Goal: Task Accomplishment & Management: Manage account settings

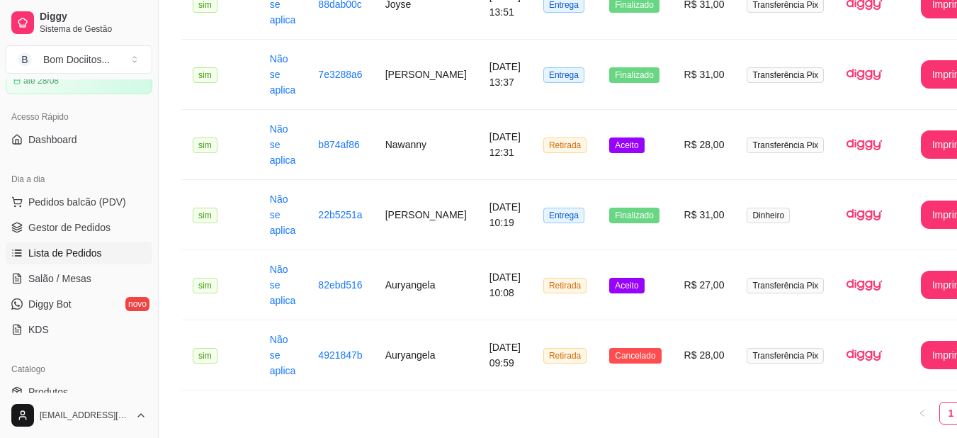
scroll to position [354, 0]
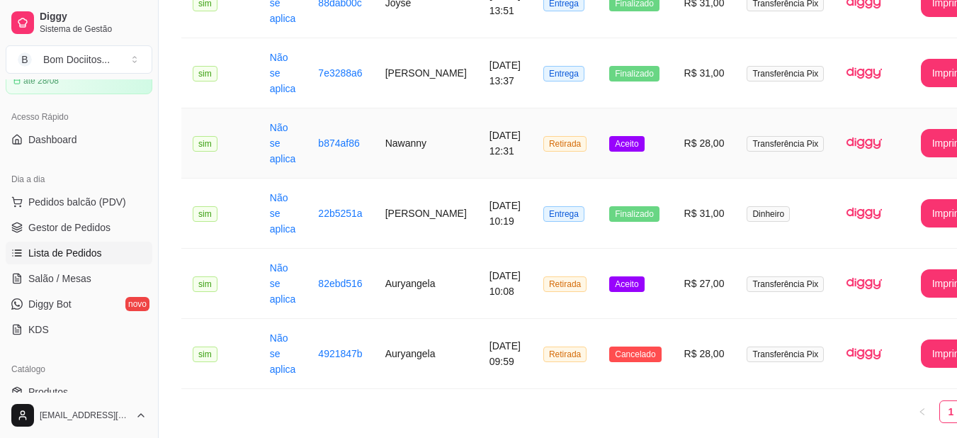
click at [673, 141] on td "R$ 28,00" at bounding box center [704, 143] width 63 height 70
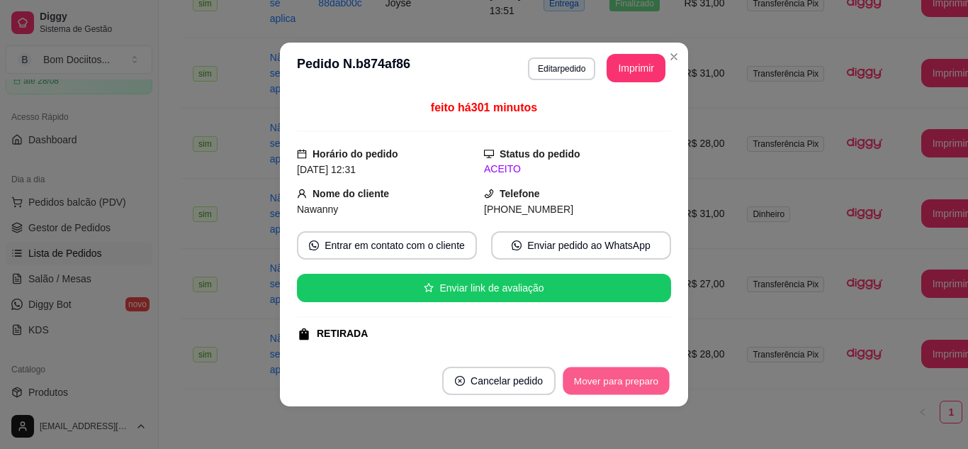
click at [610, 377] on button "Mover para preparo" at bounding box center [616, 381] width 106 height 28
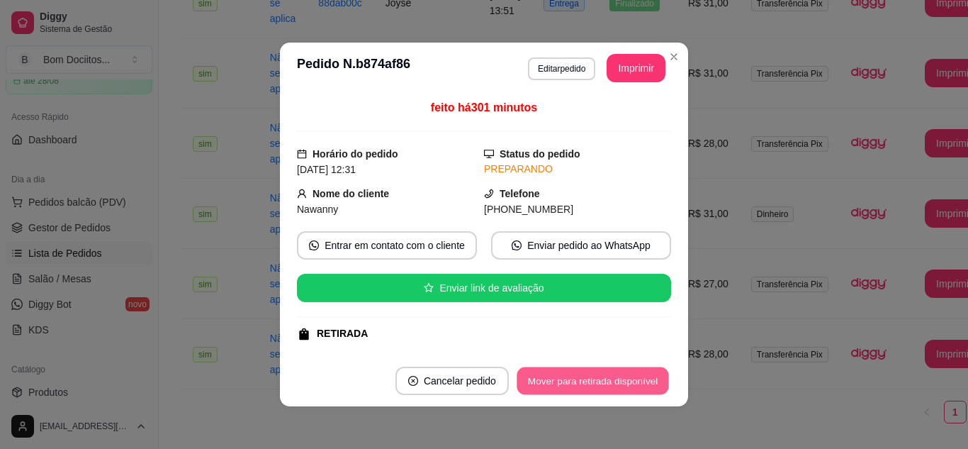
click at [596, 381] on button "Mover para retirada disponível" at bounding box center [593, 381] width 152 height 28
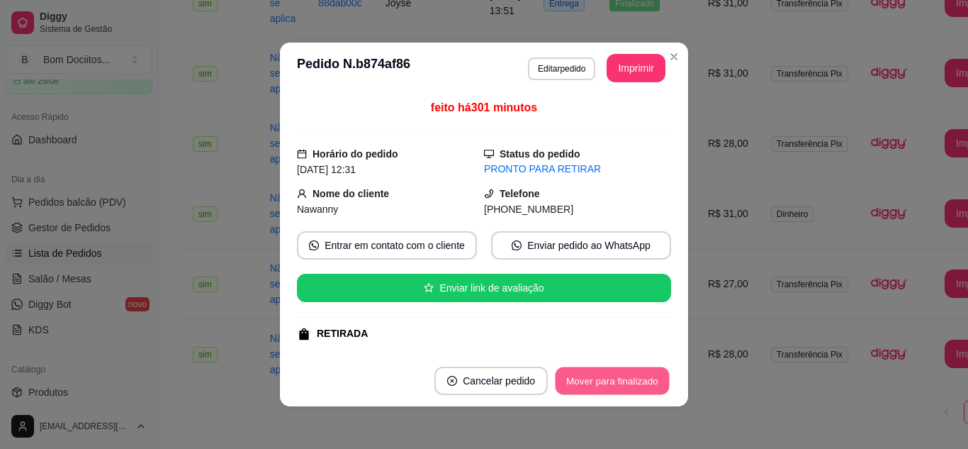
click at [596, 381] on button "Mover para finalizado" at bounding box center [613, 381] width 114 height 28
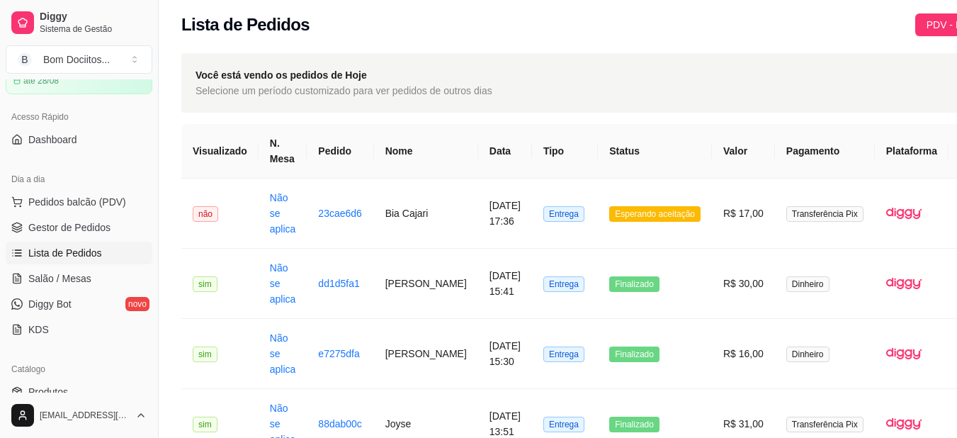
scroll to position [0, 0]
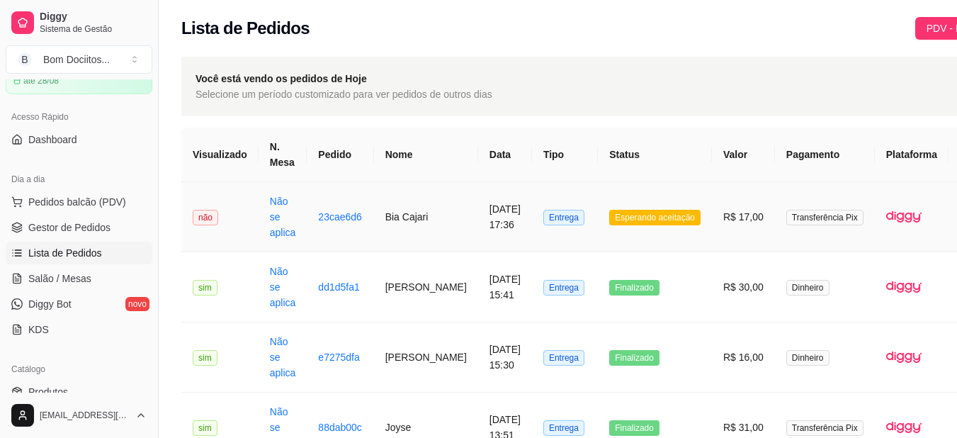
click at [683, 198] on td "Esperando aceitação" at bounding box center [655, 217] width 114 height 70
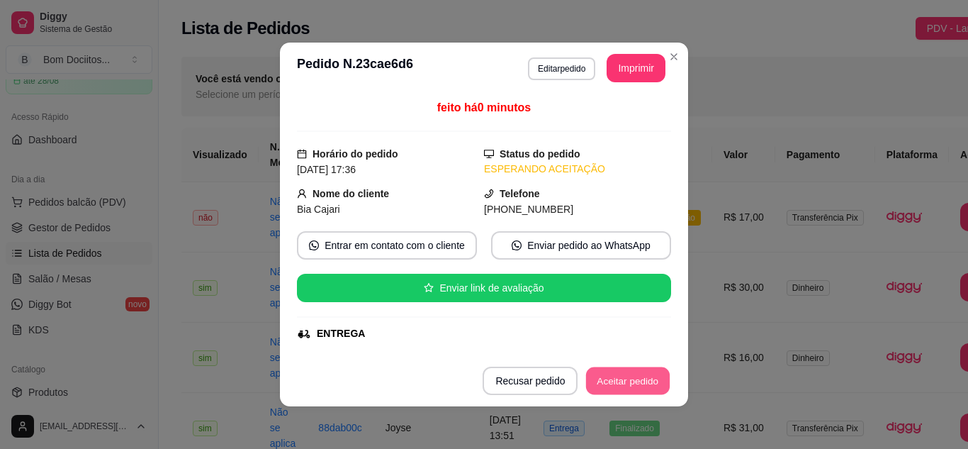
click at [636, 378] on button "Aceitar pedido" at bounding box center [628, 381] width 84 height 28
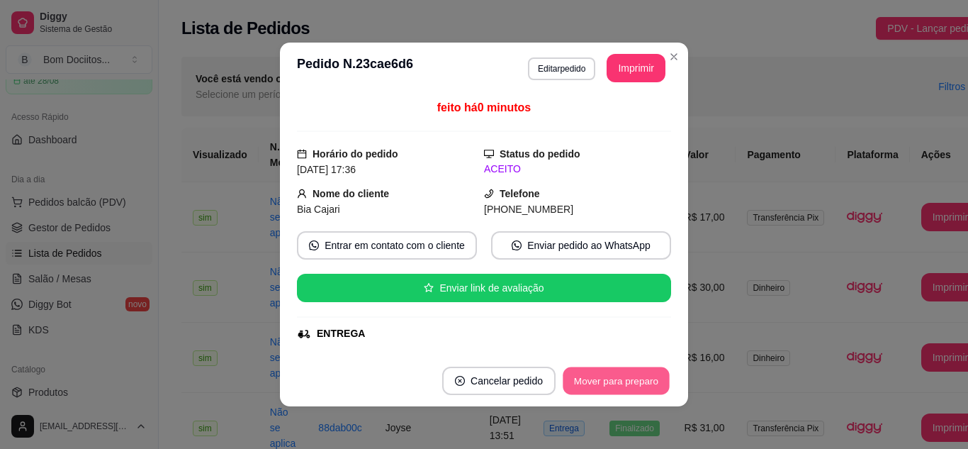
click at [636, 378] on button "Mover para preparo" at bounding box center [616, 381] width 106 height 28
click at [636, 378] on button "Mover para entrega" at bounding box center [616, 381] width 106 height 28
click at [636, 378] on button "Mover para finalizado" at bounding box center [613, 380] width 118 height 28
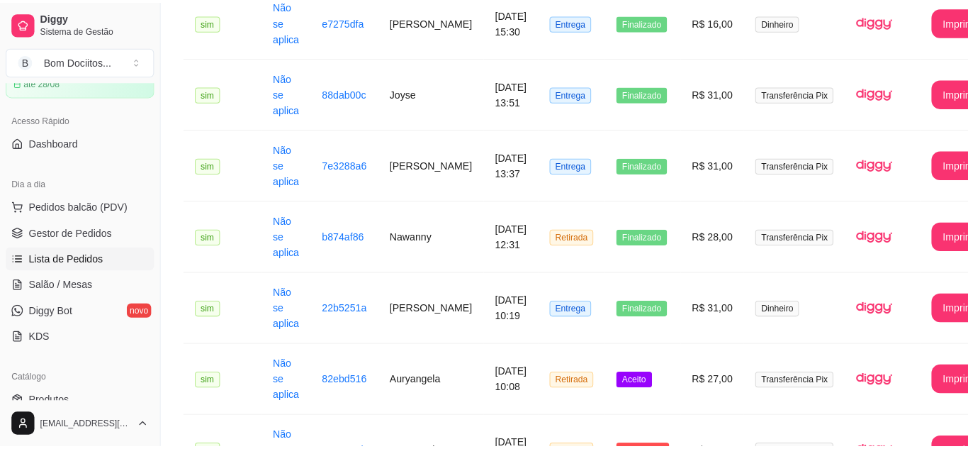
scroll to position [343, 0]
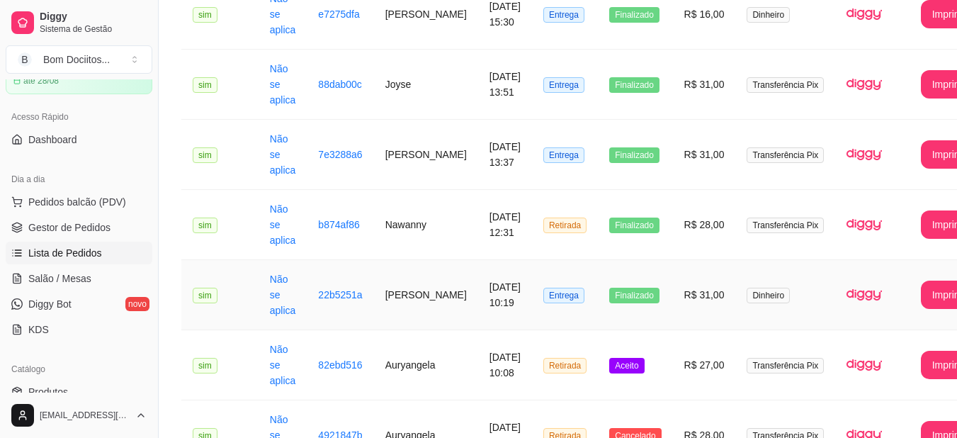
click at [605, 280] on td "Finalizado" at bounding box center [635, 295] width 74 height 70
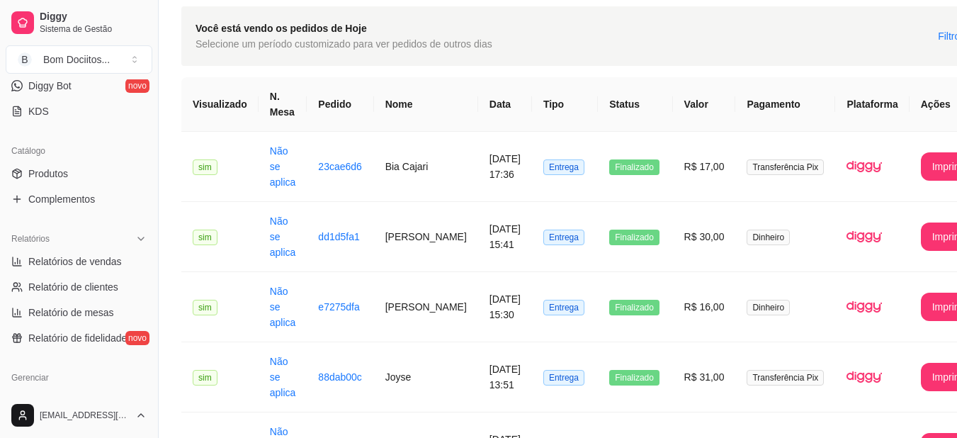
scroll to position [293, 0]
drag, startPoint x: 153, startPoint y: 198, endPoint x: 151, endPoint y: 205, distance: 7.4
click at [151, 205] on div "Diggy Sistema de Gestão B Bom Dociitos ... Loja aberta Período gratuito até 28/…" at bounding box center [79, 219] width 158 height 438
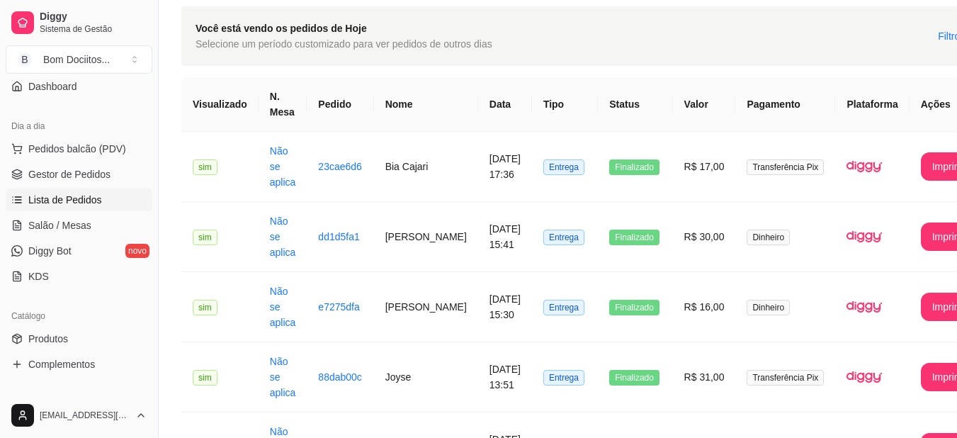
scroll to position [0, 0]
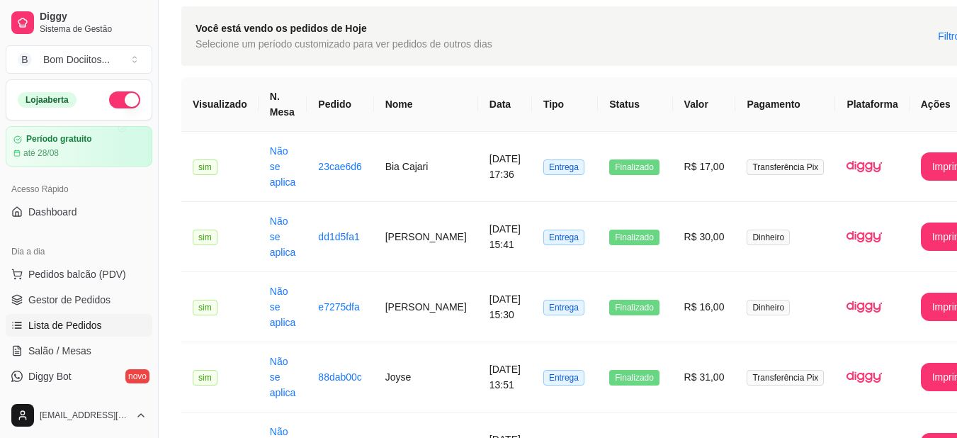
click at [116, 99] on button "button" at bounding box center [124, 99] width 31 height 17
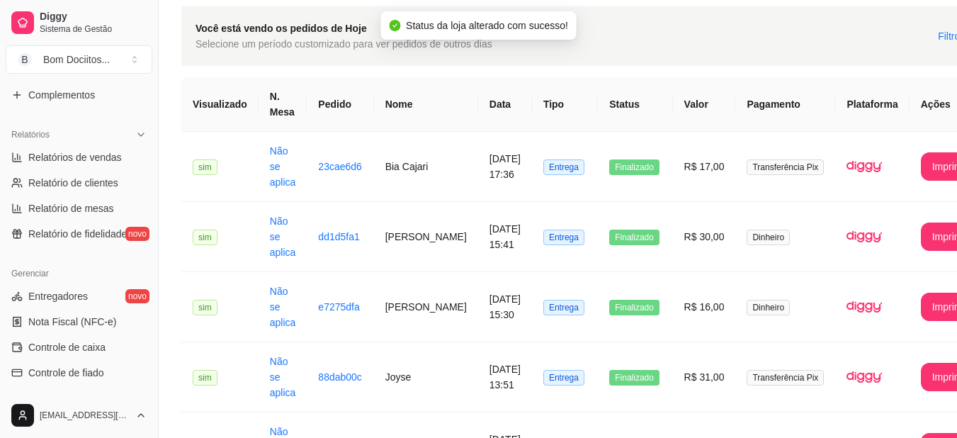
scroll to position [403, 0]
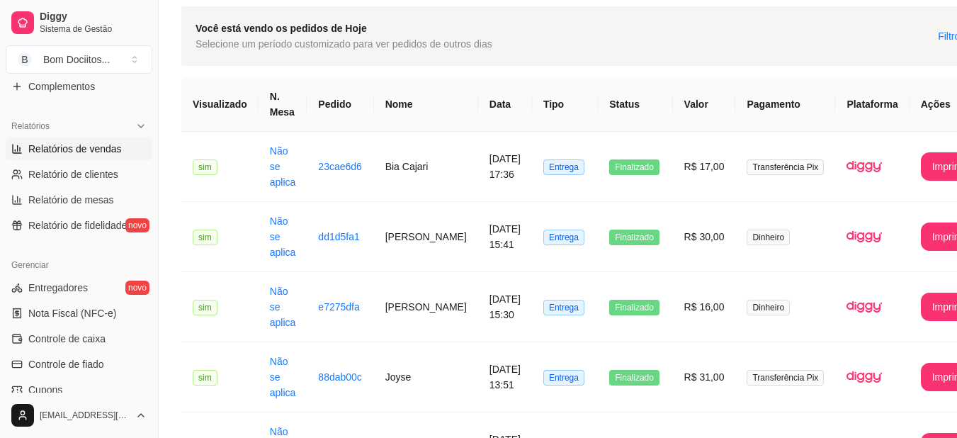
click at [121, 150] on link "Relatórios de vendas" at bounding box center [79, 148] width 147 height 23
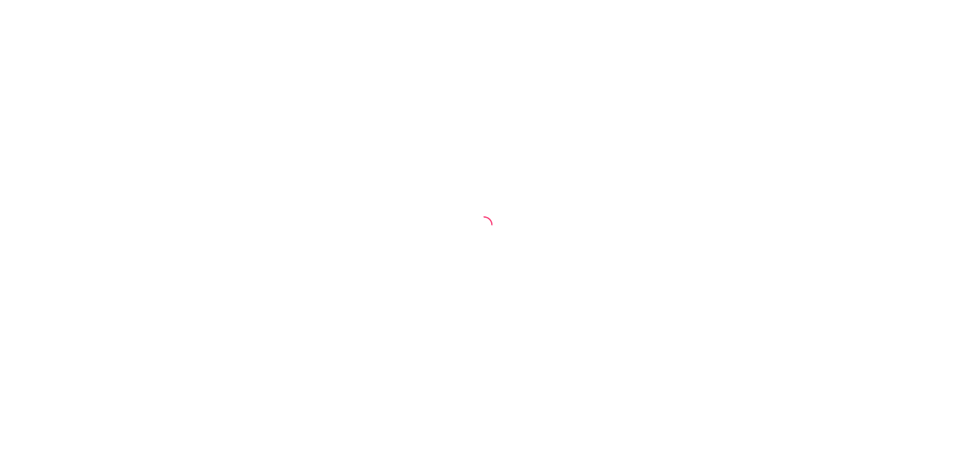
select select "ALL"
select select "0"
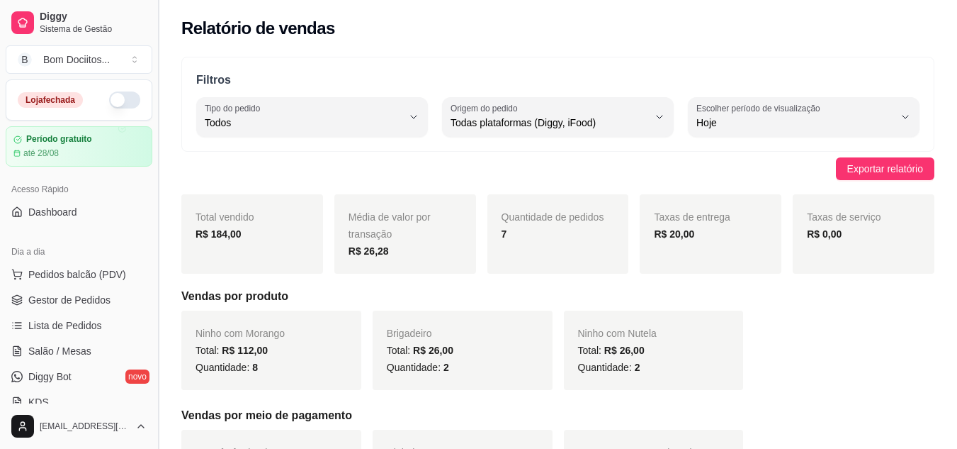
drag, startPoint x: 152, startPoint y: 128, endPoint x: 154, endPoint y: 178, distance: 49.6
click at [154, 178] on button "Toggle Sidebar" at bounding box center [157, 224] width 11 height 449
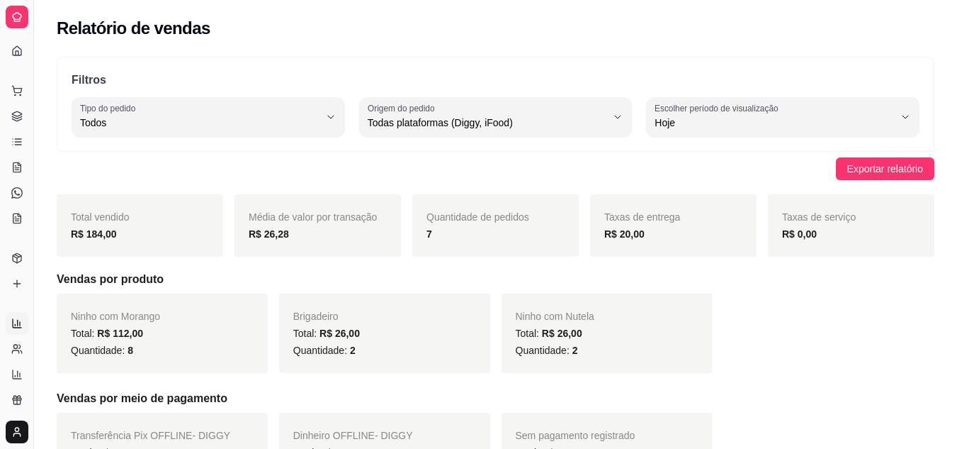
click at [20, 57] on div "Dia a dia" at bounding box center [17, 68] width 22 height 23
click at [14, 57] on div "Dia a dia" at bounding box center [17, 68] width 22 height 23
drag, startPoint x: 35, startPoint y: 77, endPoint x: 78, endPoint y: 75, distance: 42.5
drag, startPoint x: 30, startPoint y: 71, endPoint x: 84, endPoint y: 65, distance: 53.5
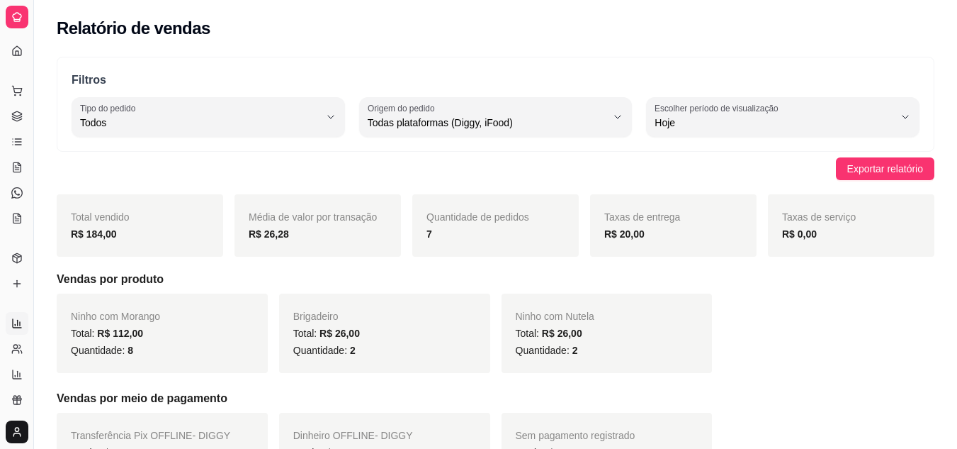
drag, startPoint x: 29, startPoint y: 112, endPoint x: 31, endPoint y: 130, distance: 18.5
click at [31, 130] on button "Toggle Sidebar" at bounding box center [33, 224] width 11 height 449
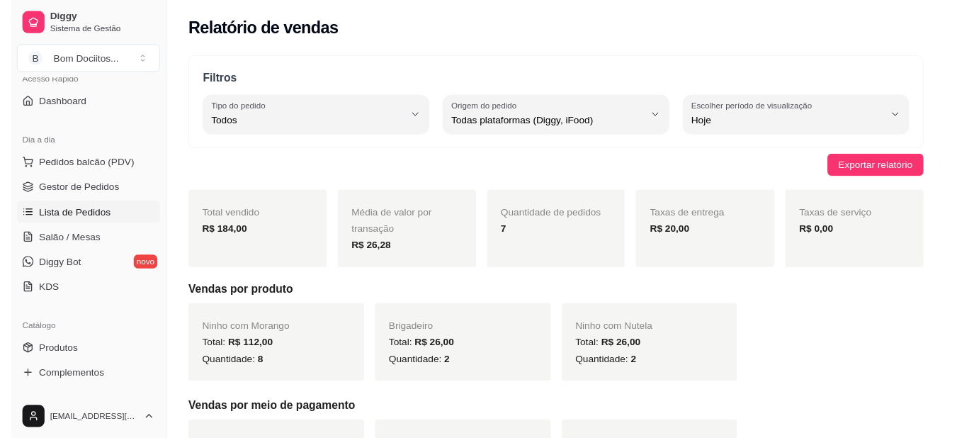
scroll to position [132, 0]
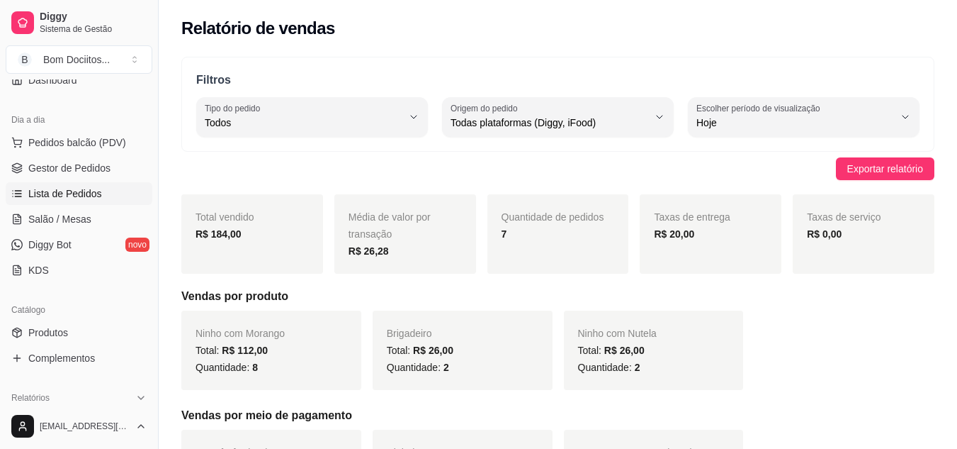
click at [101, 189] on link "Lista de Pedidos" at bounding box center [79, 193] width 147 height 23
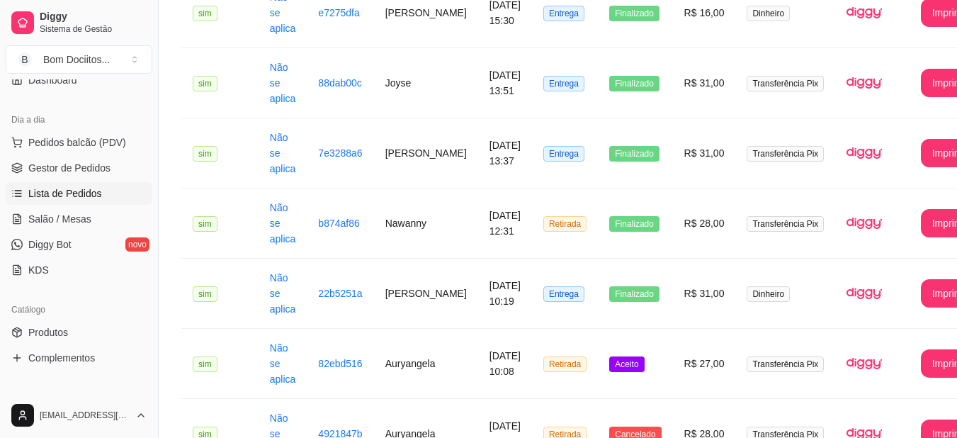
scroll to position [356, 0]
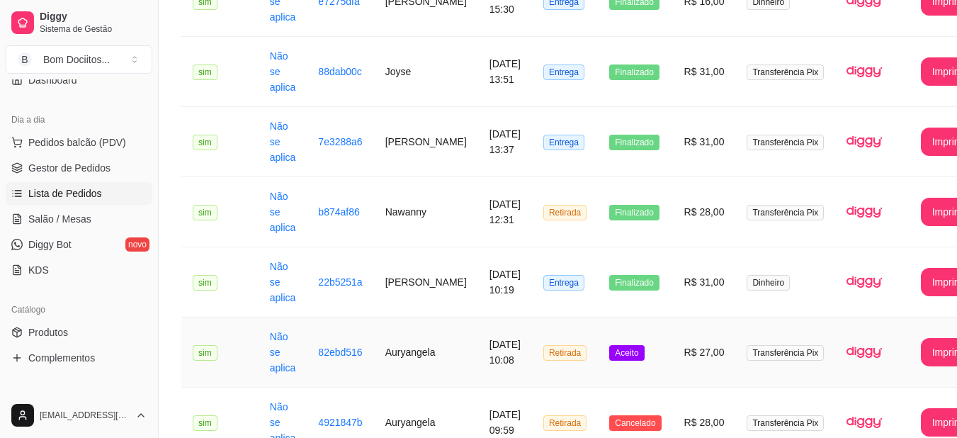
click at [619, 325] on td "Aceito" at bounding box center [635, 353] width 74 height 70
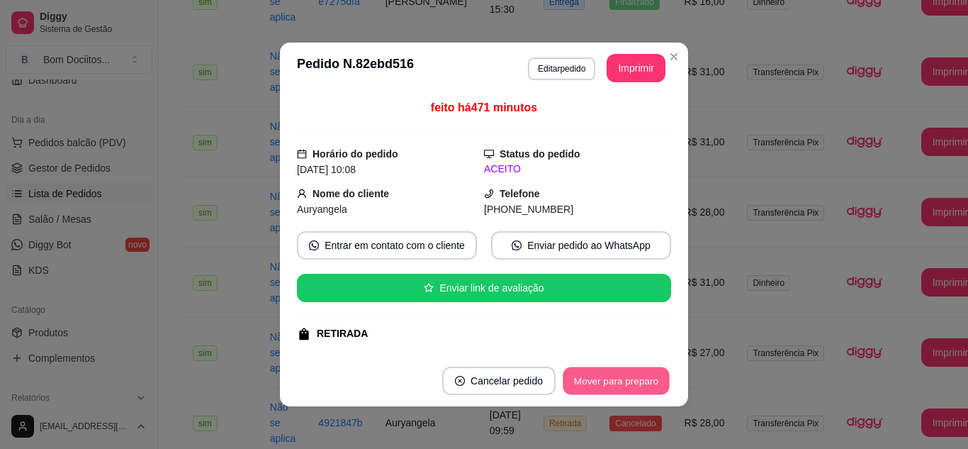
click at [624, 388] on button "Mover para preparo" at bounding box center [616, 381] width 106 height 28
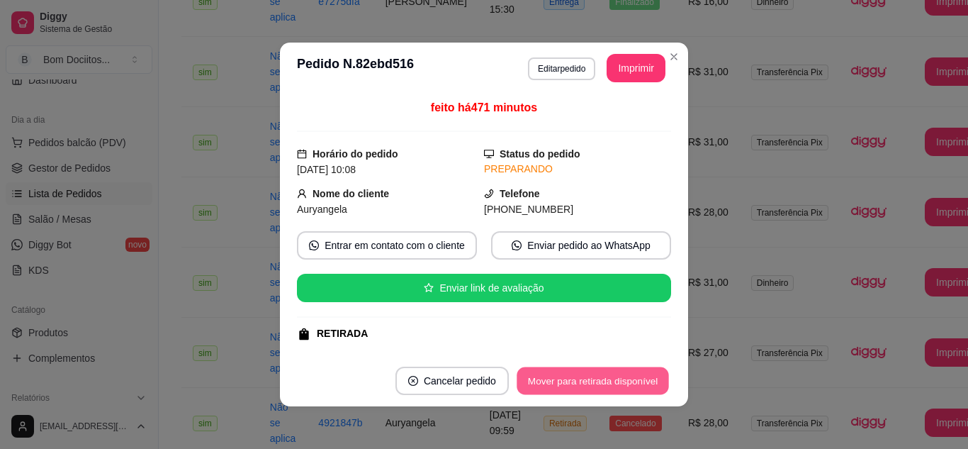
click at [589, 381] on button "Mover para retirada disponível" at bounding box center [593, 381] width 152 height 28
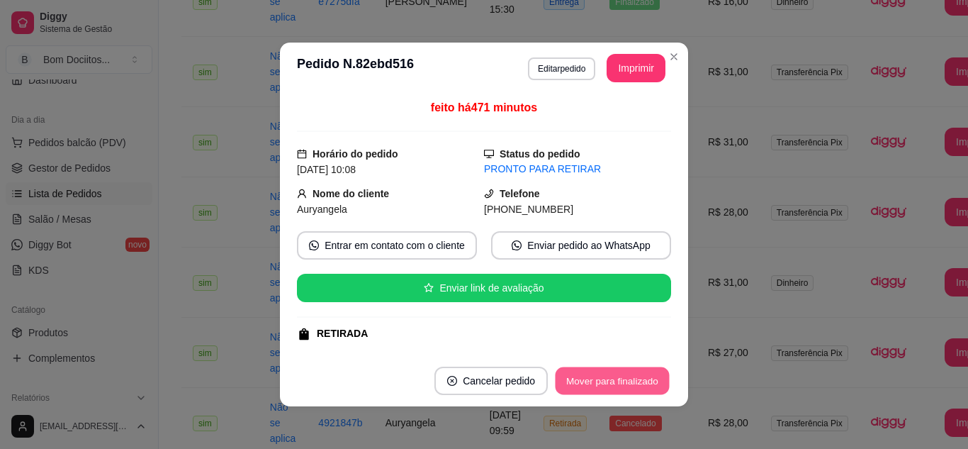
click at [589, 381] on button "Mover para finalizado" at bounding box center [613, 381] width 114 height 28
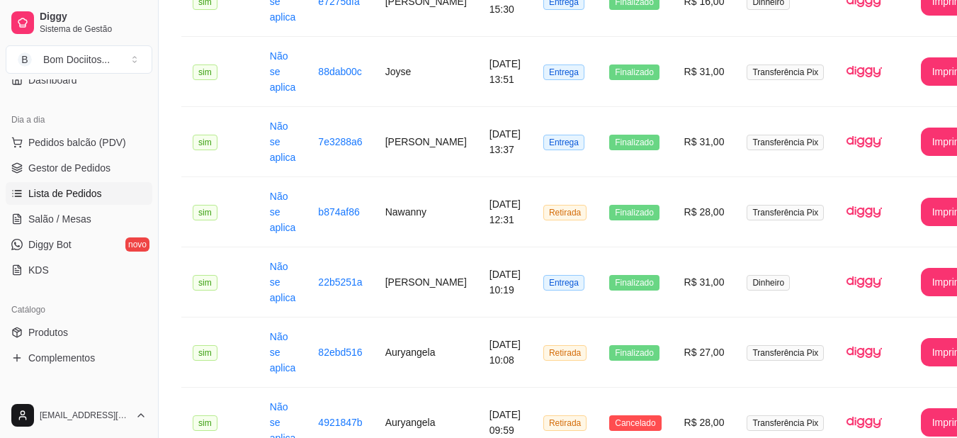
click at [150, 182] on div "Diggy Sistema de Gestão B Bom Dociitos ... Loja fechada Período gratuito até 28…" at bounding box center [79, 219] width 158 height 438
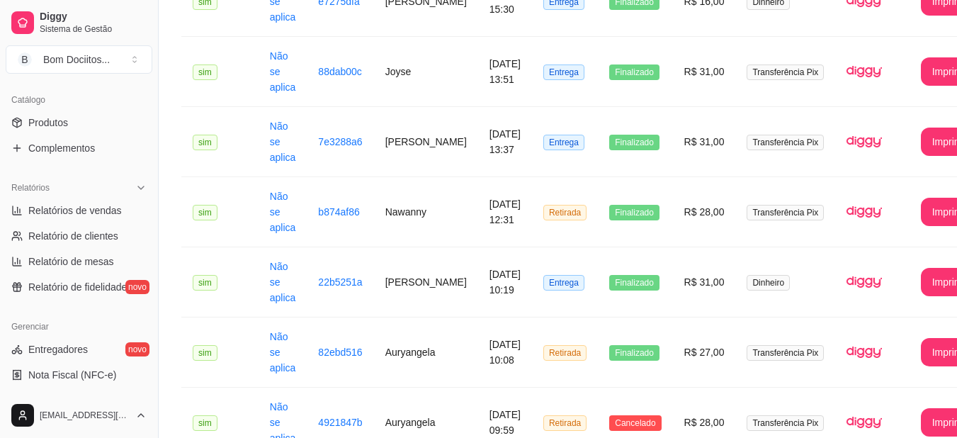
scroll to position [350, 0]
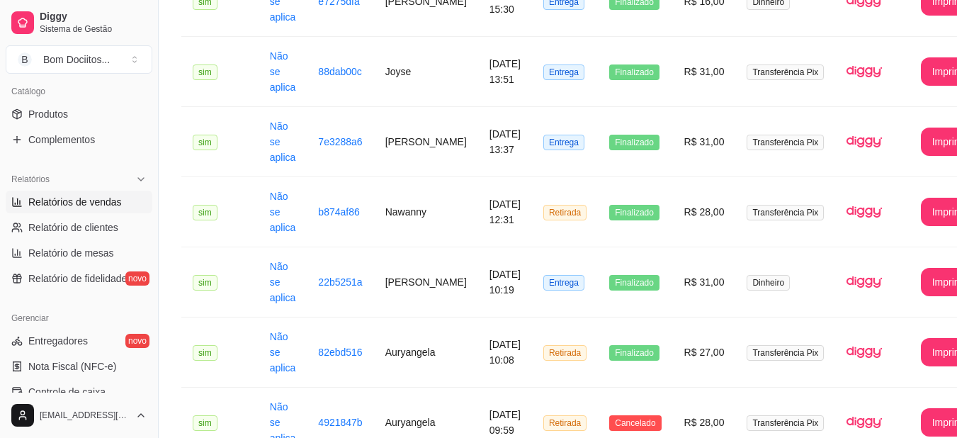
click at [110, 202] on span "Relatórios de vendas" at bounding box center [75, 202] width 94 height 14
select select "ALL"
select select "0"
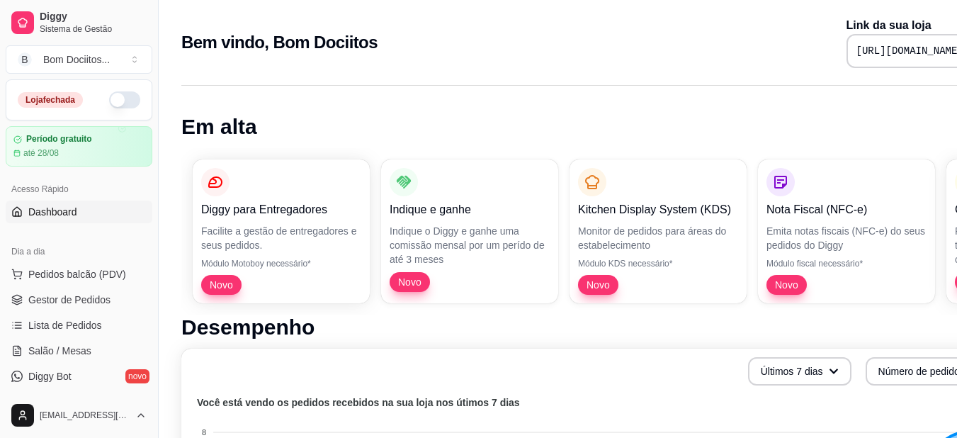
click at [109, 99] on button "button" at bounding box center [124, 99] width 31 height 17
click at [100, 328] on link "Lista de Pedidos" at bounding box center [79, 325] width 147 height 23
